Goal: Navigation & Orientation: Find specific page/section

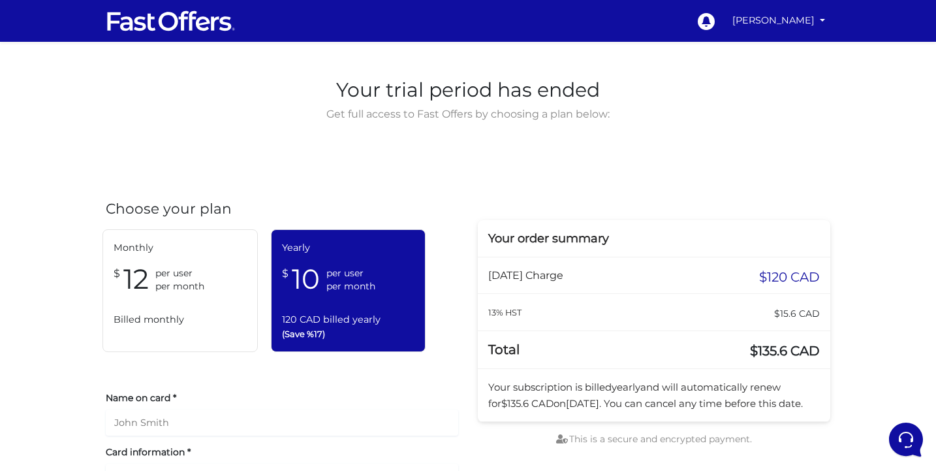
click at [177, 18] on img at bounding box center [171, 20] width 131 height 25
click at [805, 10] on link "[PERSON_NAME]" at bounding box center [778, 20] width 103 height 25
click at [777, 50] on link "My Offers" at bounding box center [778, 50] width 103 height 20
